Goal: Information Seeking & Learning: Find specific fact

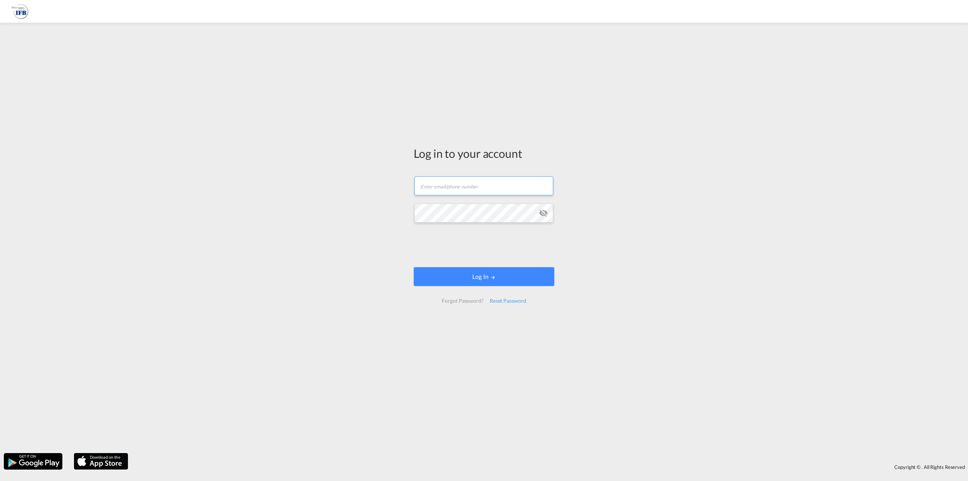
type input "[PERSON_NAME][EMAIL_ADDRESS][DOMAIN_NAME]"
click at [493, 262] on form "[PERSON_NAME][EMAIL_ADDRESS][DOMAIN_NAME] Password field is required Log In For…" at bounding box center [484, 240] width 141 height 142
click at [484, 274] on button "Log In" at bounding box center [484, 276] width 141 height 19
